Goal: Transaction & Acquisition: Download file/media

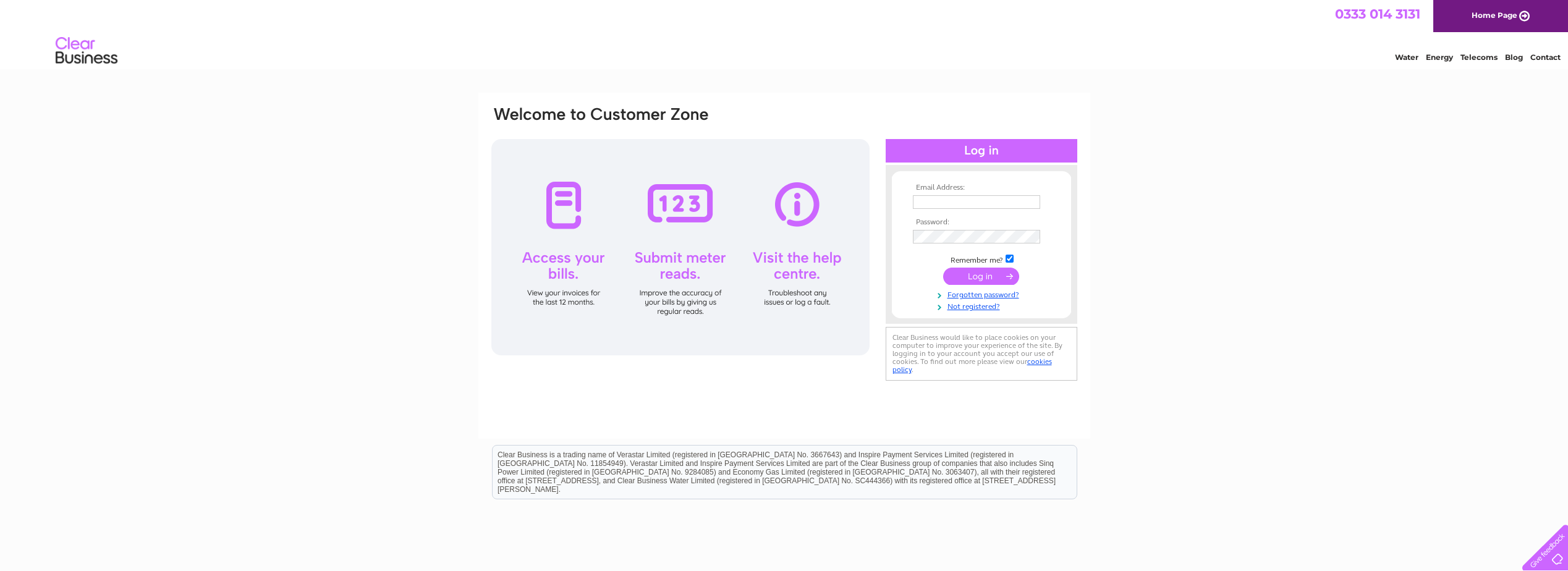
type input "rohit@mastcraft.co.uk"
click at [996, 276] on input "submit" at bounding box center [981, 276] width 76 height 18
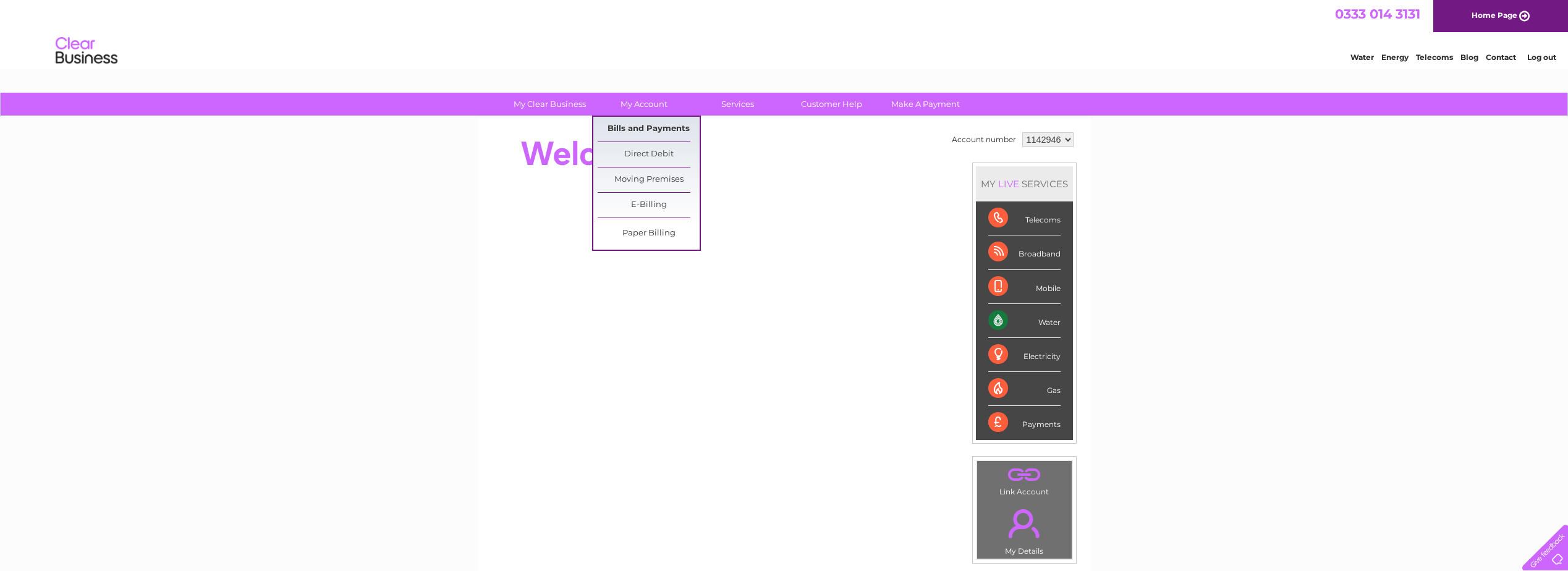
click at [657, 122] on link "Bills and Payments" at bounding box center [648, 129] width 102 height 24
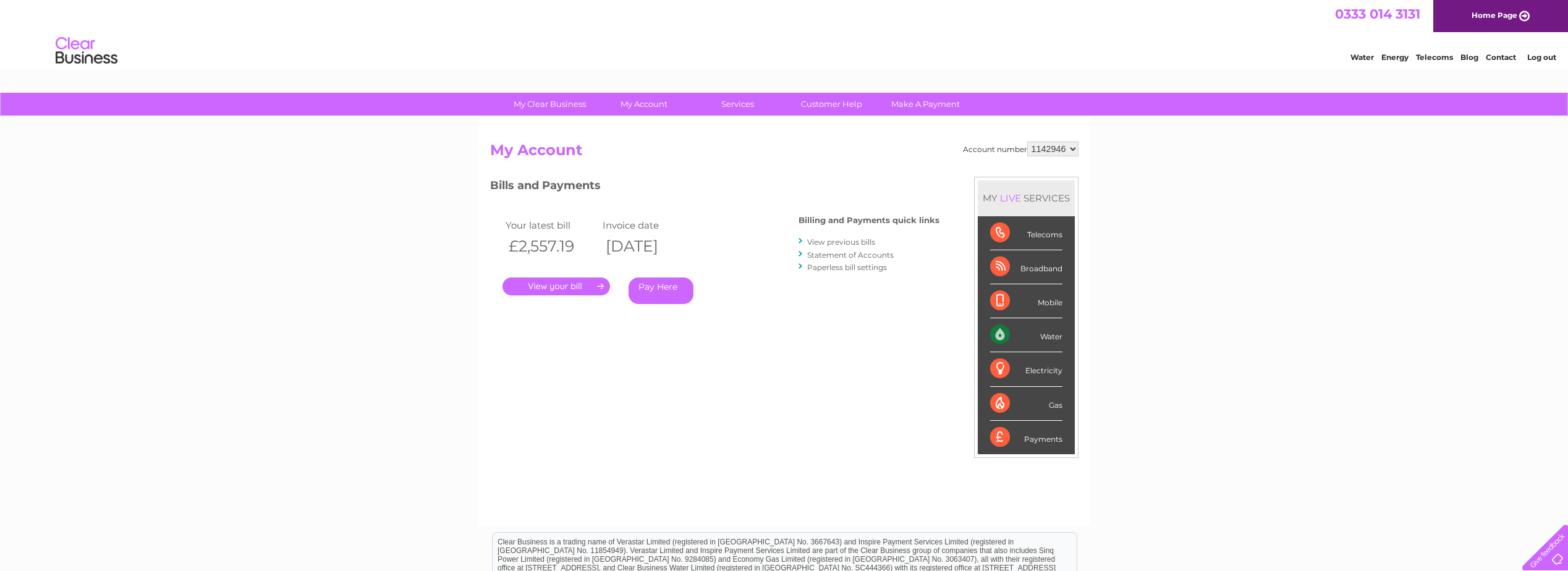
click at [863, 238] on link "View previous bills" at bounding box center [841, 242] width 68 height 9
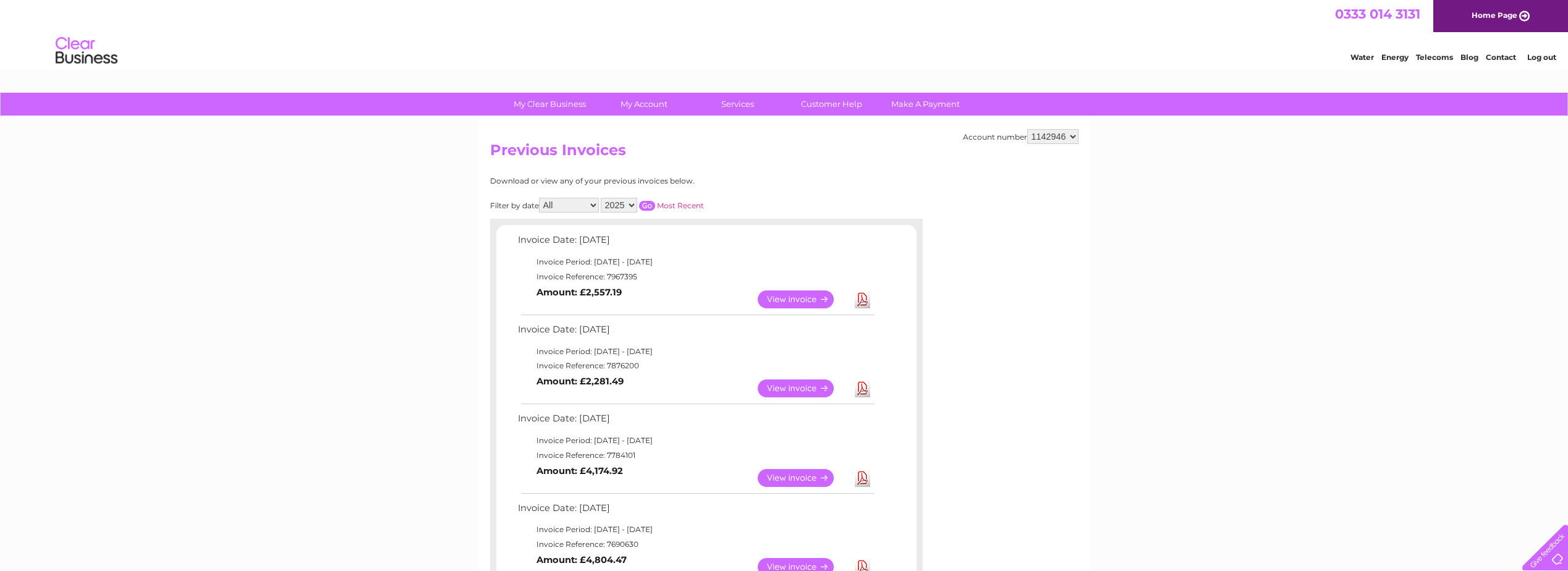
click at [605, 381] on b "Amount: £2,281.49" at bounding box center [579, 381] width 87 height 11
copy b "2,281.49"
click at [866, 392] on link "Download" at bounding box center [862, 388] width 15 height 18
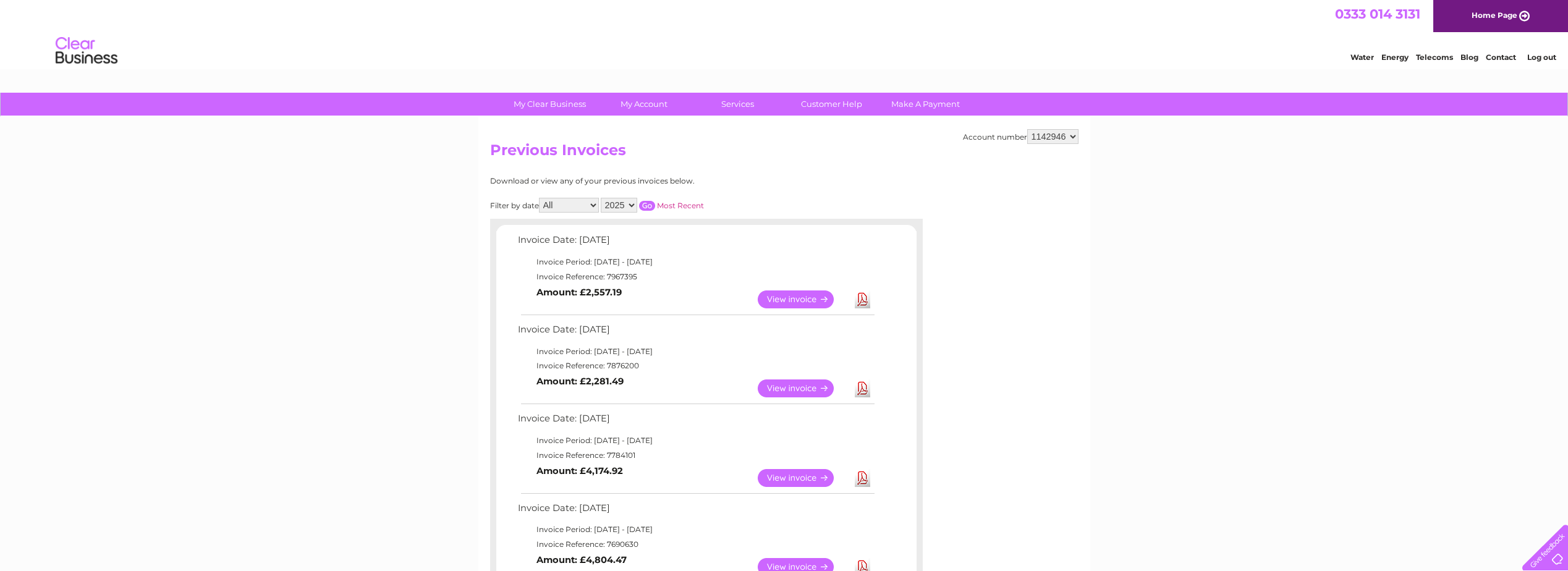
click at [611, 430] on td "Invoice Date: 03 June 2025" at bounding box center [695, 421] width 361 height 23
click at [601, 385] on b "Amount: £2,281.49" at bounding box center [579, 381] width 87 height 11
copy b "2,281.49"
click at [868, 387] on link "Download" at bounding box center [862, 388] width 15 height 18
